Goal: Information Seeking & Learning: Check status

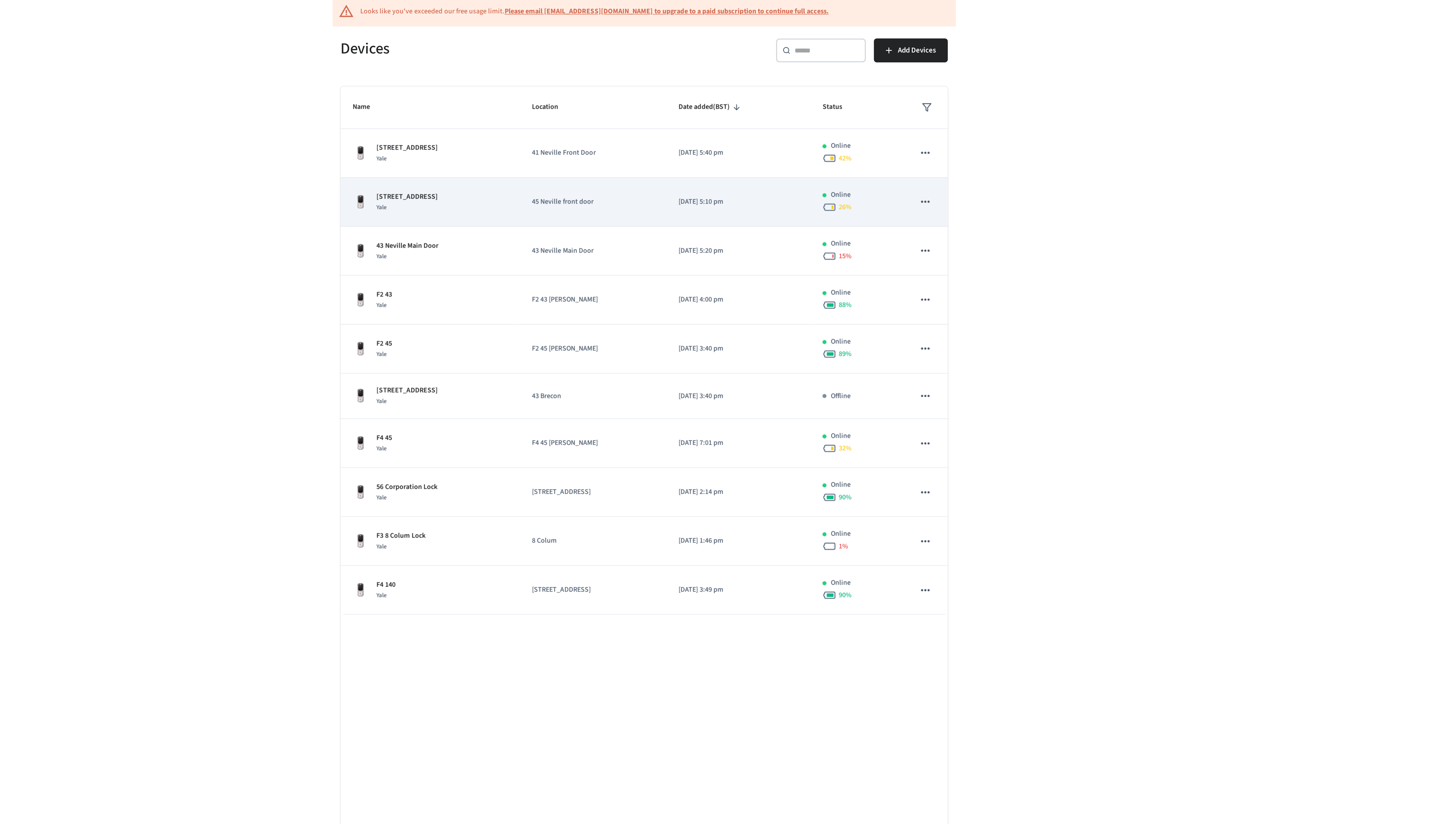
click at [665, 142] on td "[STREET_ADDRESS]" at bounding box center [622, 140] width 89 height 24
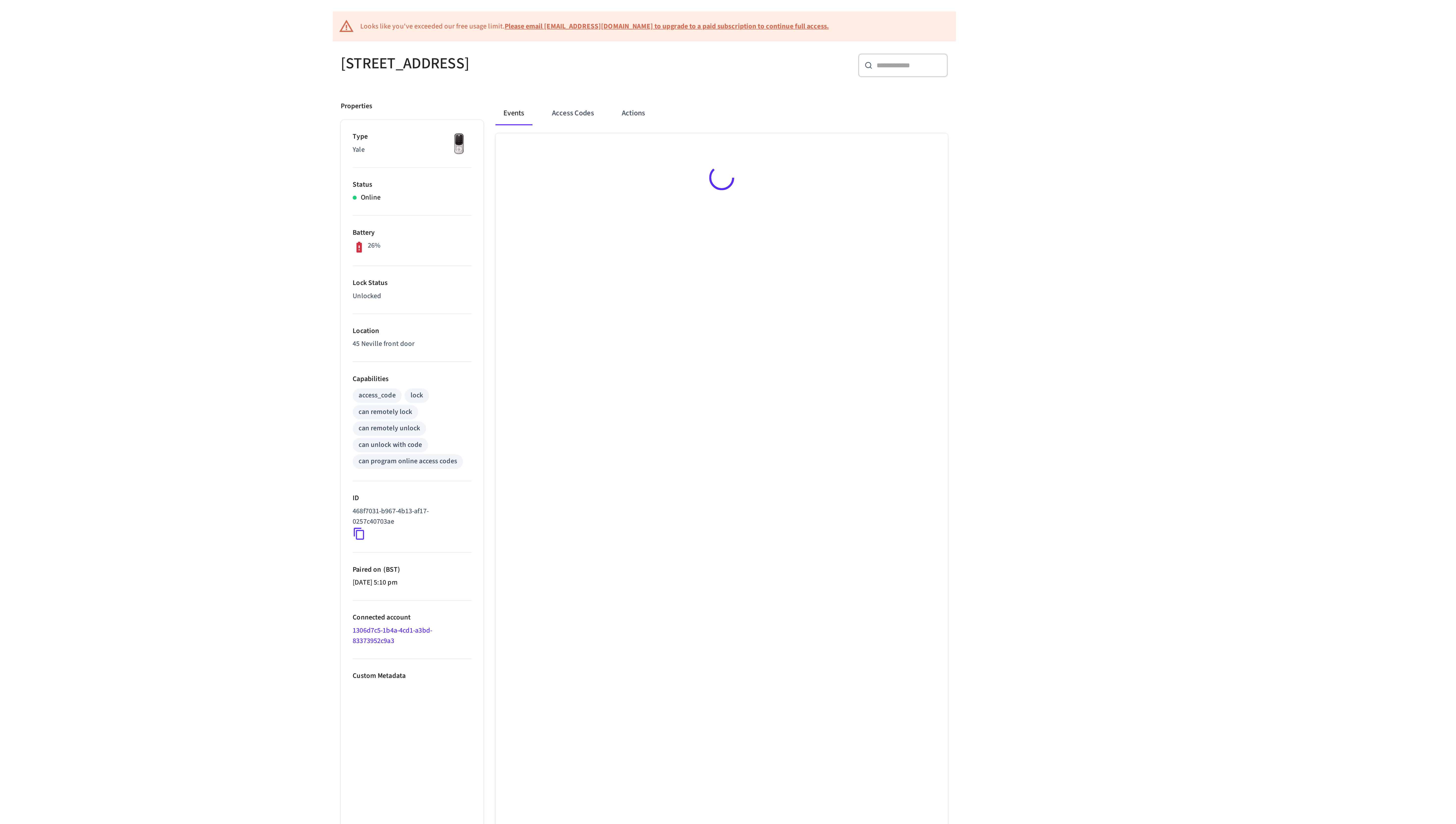
scroll to position [1, 0]
click at [695, 103] on button "Access Codes" at bounding box center [692, 98] width 29 height 12
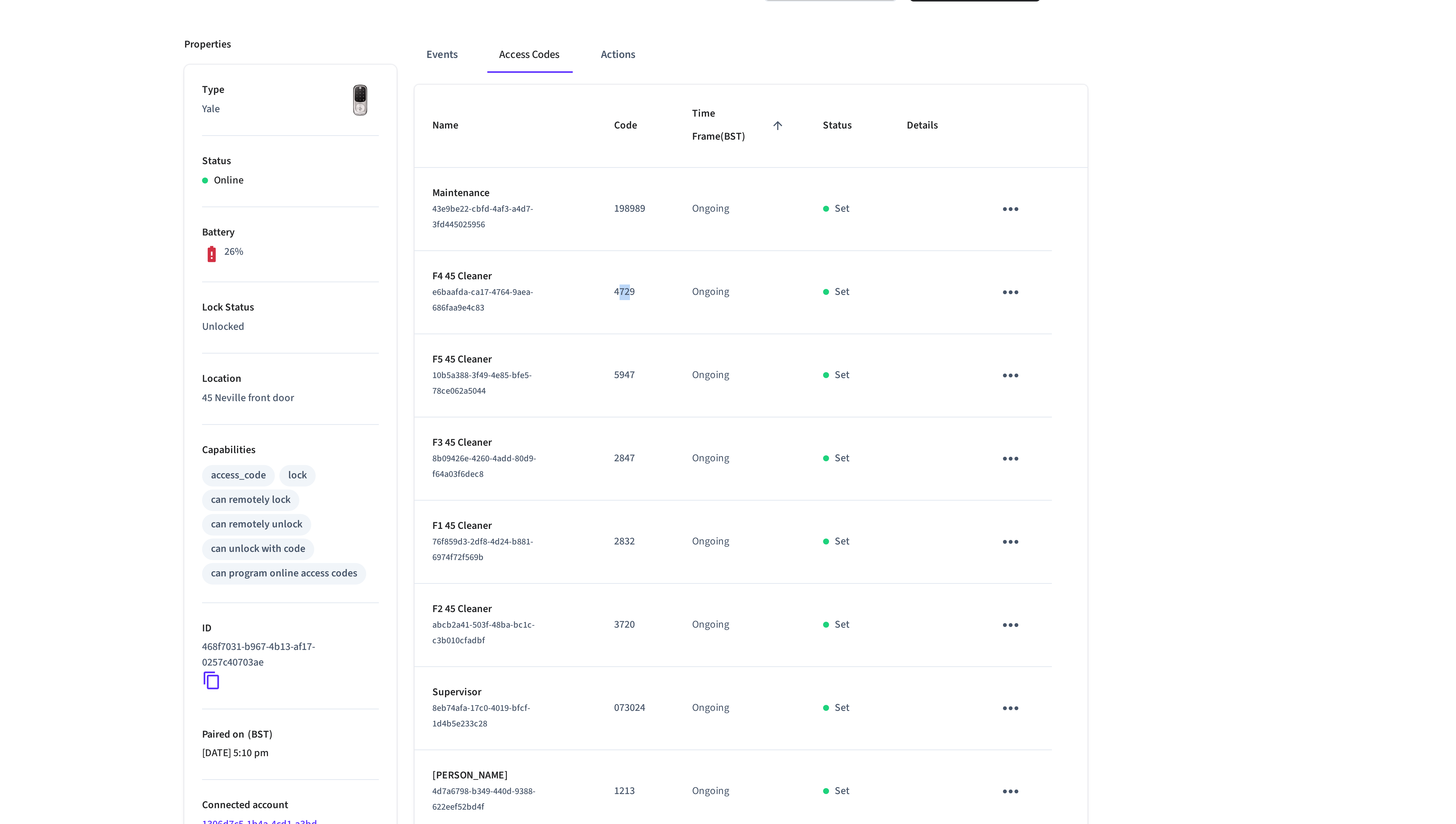
drag, startPoint x: 726, startPoint y: 179, endPoint x: 723, endPoint y: 179, distance: 3.0
click at [723, 179] on p "4729" at bounding box center [727, 177] width 14 height 5
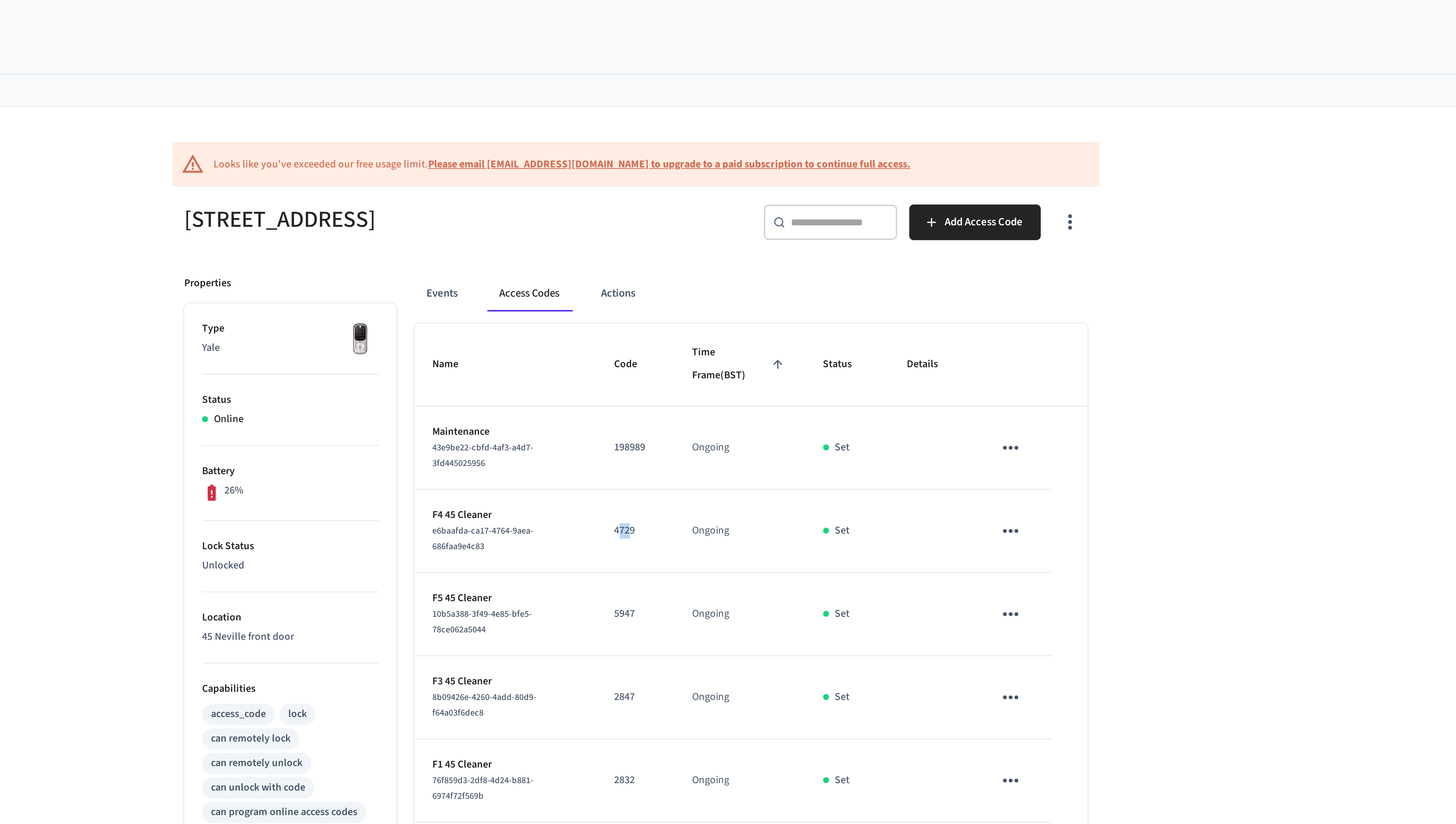
scroll to position [0, 0]
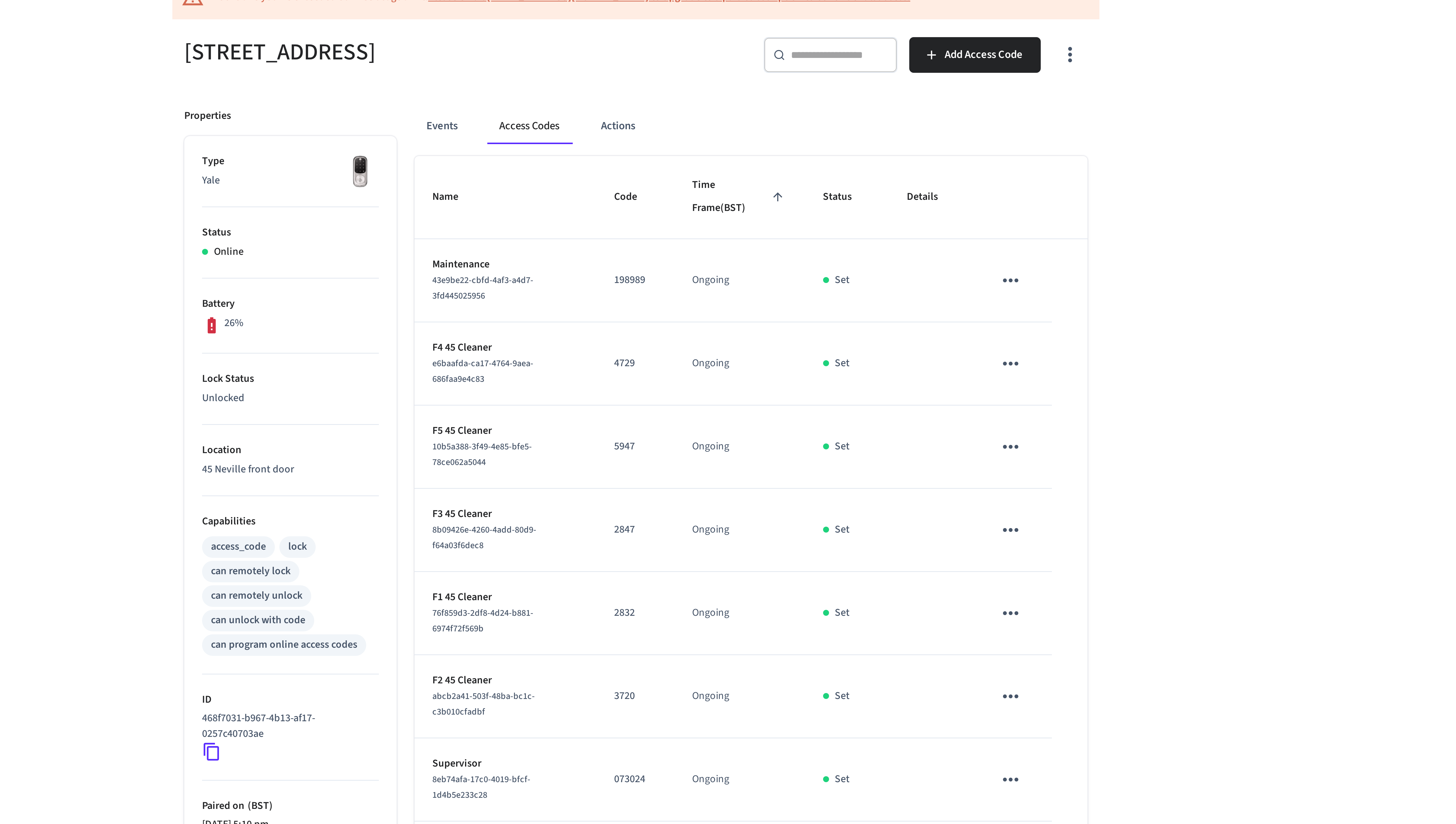
click at [746, 192] on td "Ongoing" at bounding box center [762, 178] width 44 height 28
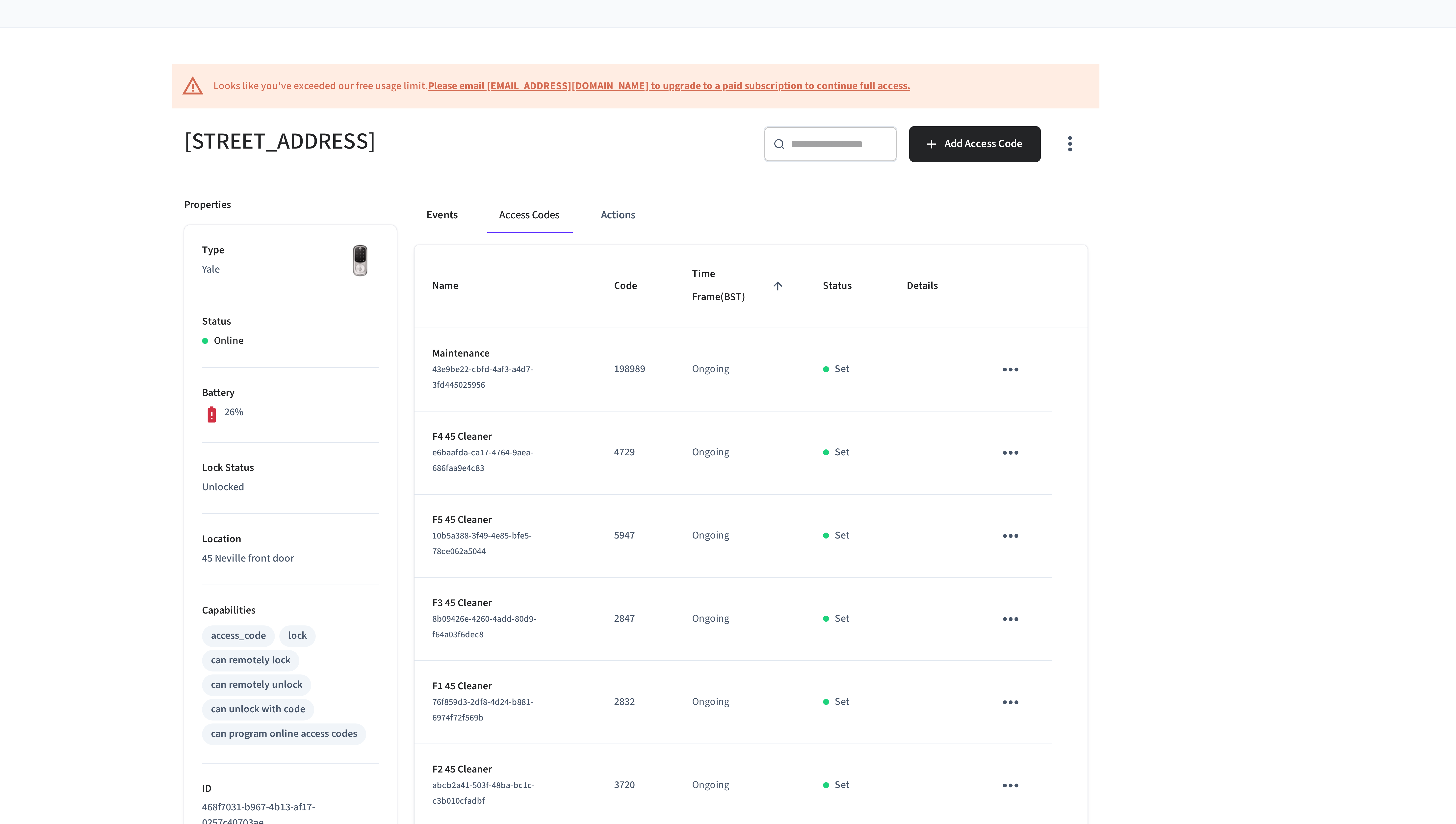
click at [665, 102] on button "Events" at bounding box center [663, 99] width 18 height 12
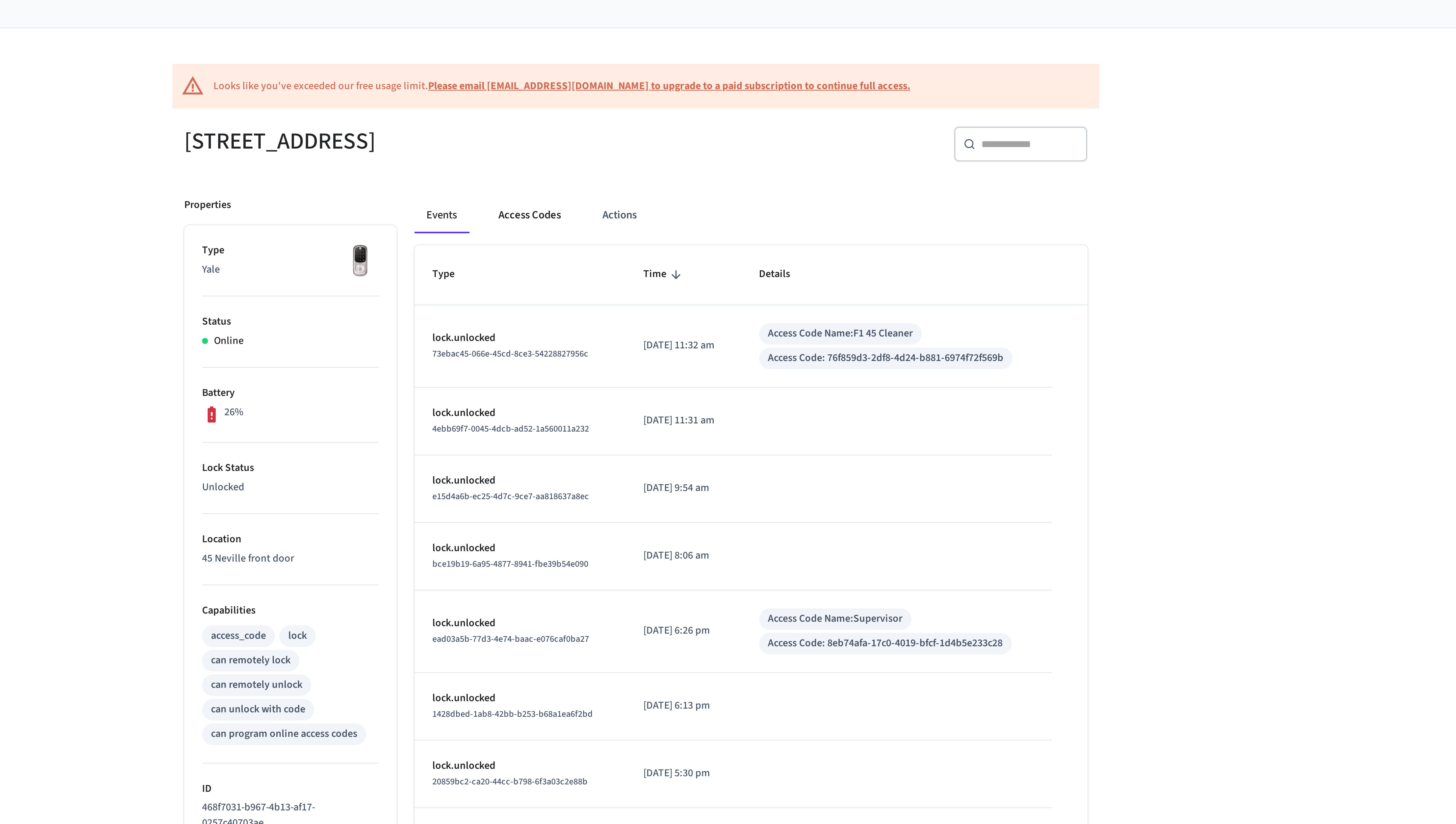
click at [688, 104] on button "Access Codes" at bounding box center [692, 99] width 29 height 12
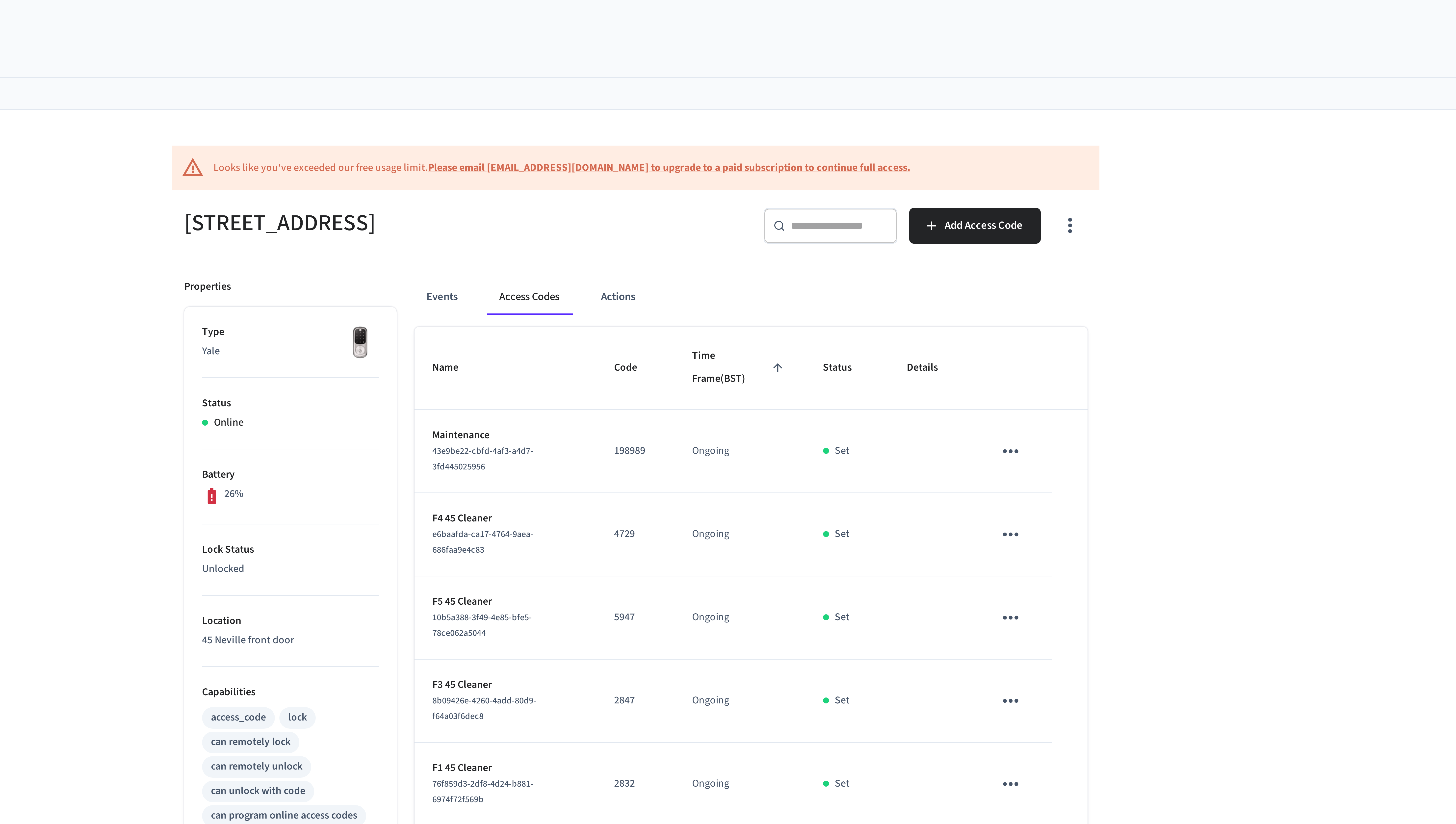
drag, startPoint x: 588, startPoint y: 167, endPoint x: 584, endPoint y: 167, distance: 4.0
click at [584, 167] on icon at bounding box center [586, 165] width 6 height 6
